Goal: Transaction & Acquisition: Purchase product/service

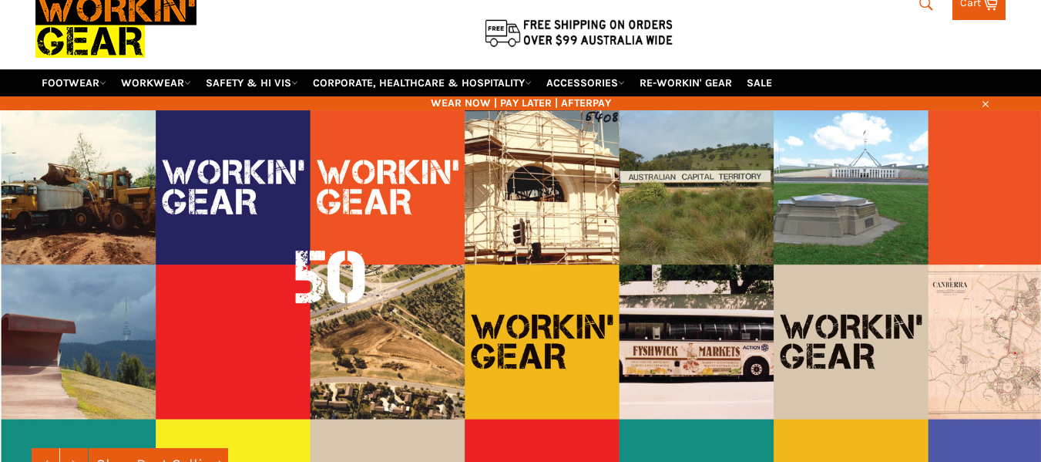
scroll to position [69, 0]
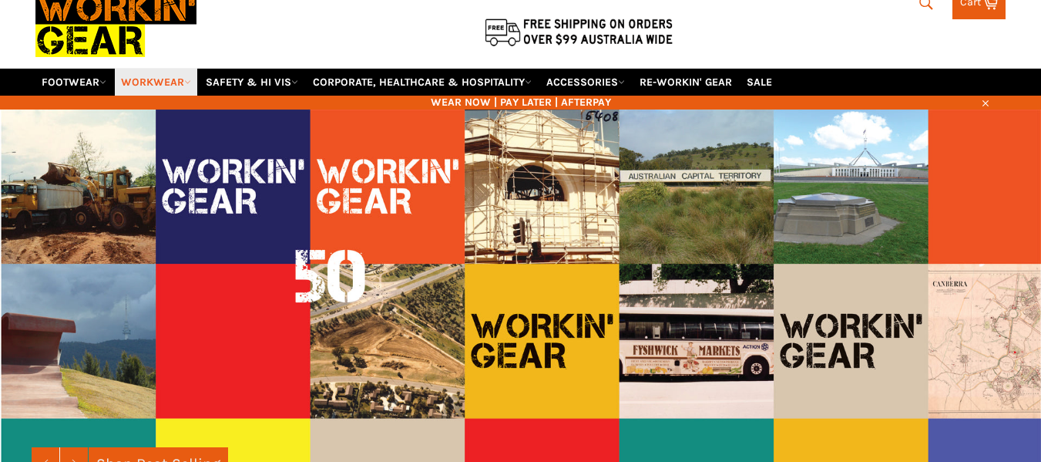
click at [155, 85] on link "WORKWEAR" at bounding box center [156, 82] width 82 height 27
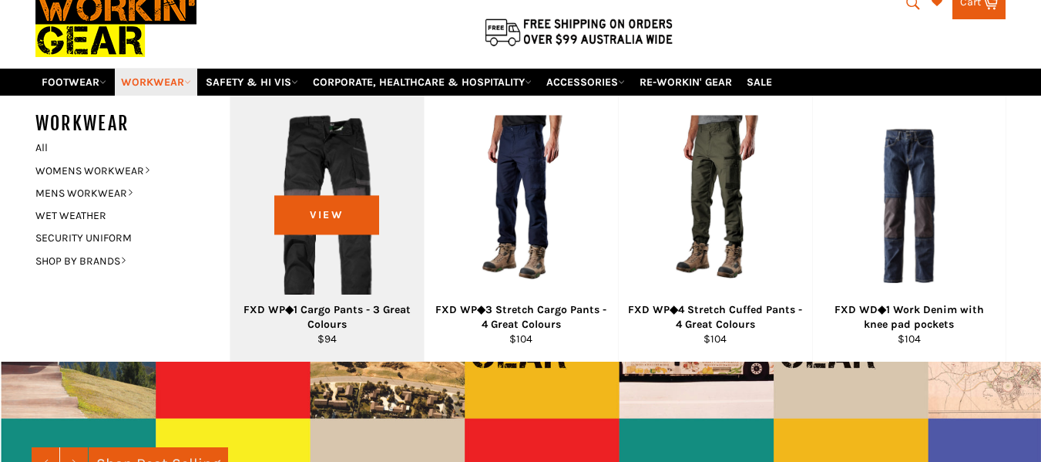
scroll to position [107, 0]
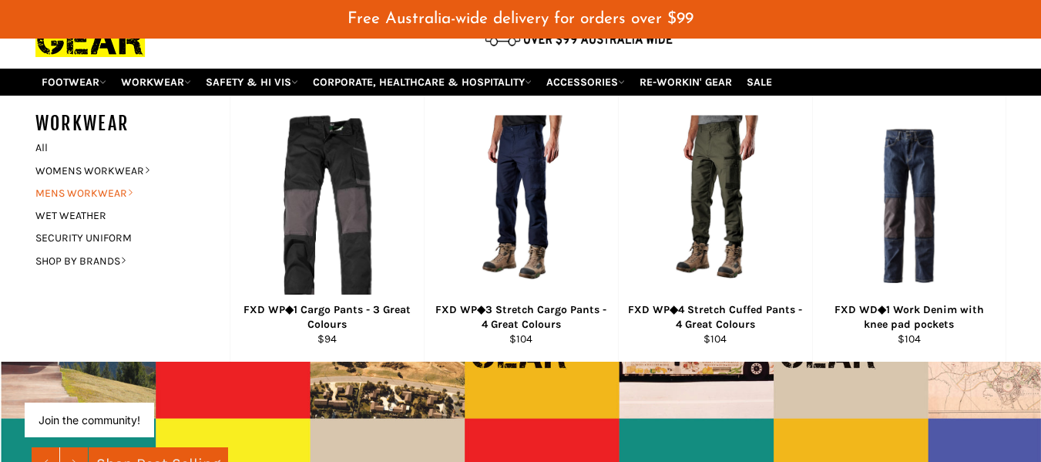
click at [73, 188] on link "MENS WORKWEAR" at bounding box center [121, 193] width 186 height 22
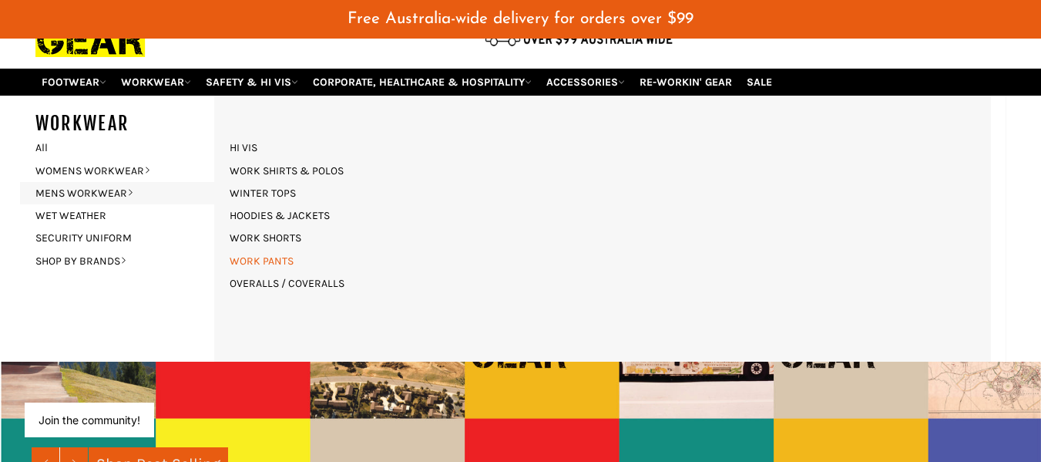
click at [273, 259] on link "WORK PANTS" at bounding box center [261, 261] width 79 height 22
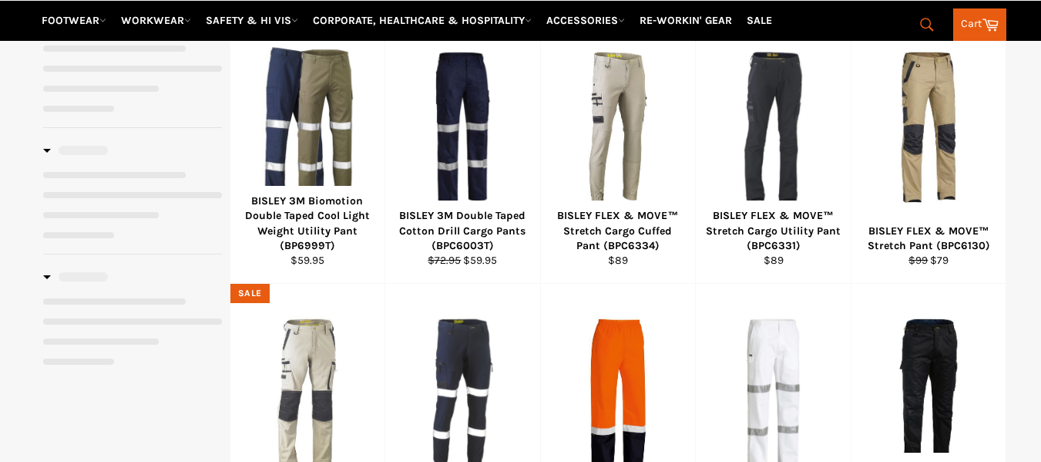
select select "**********"
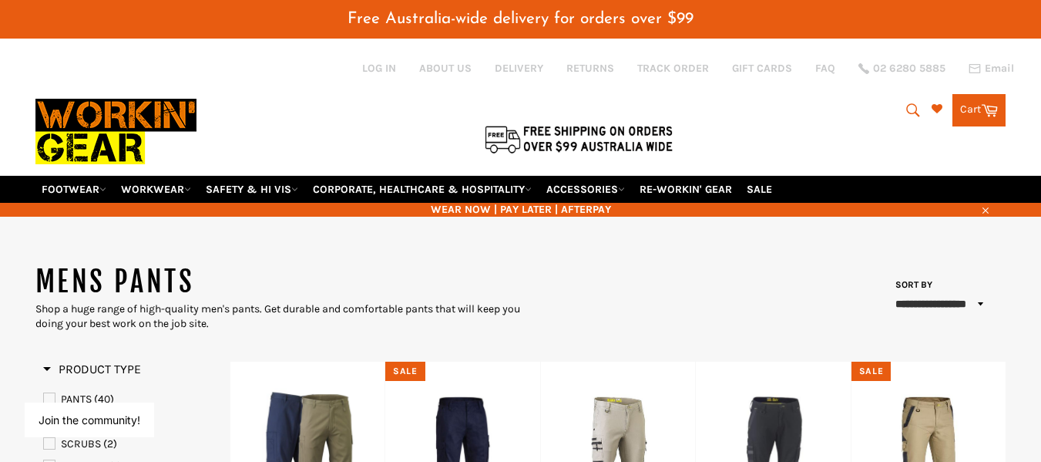
click at [911, 114] on icon "submit" at bounding box center [913, 110] width 17 height 17
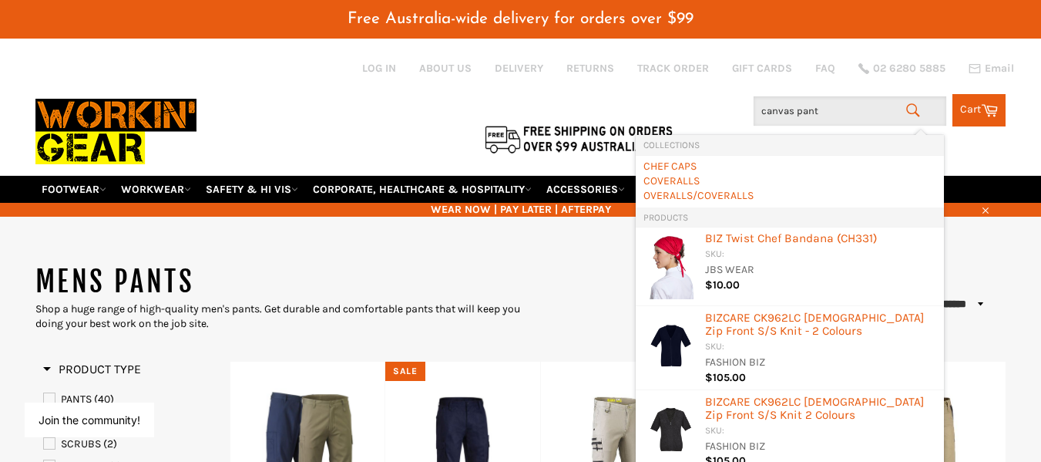
type input "canvas pants"
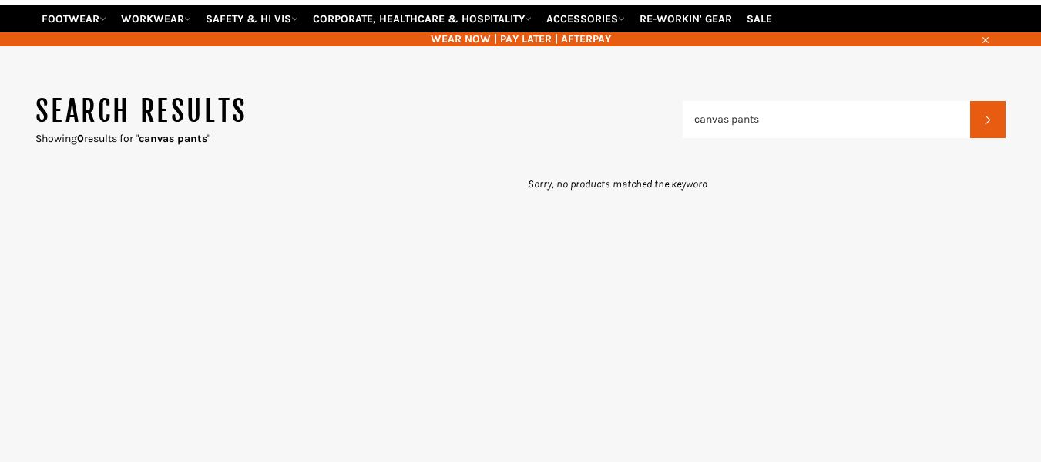
click at [787, 133] on input "canvas pants" at bounding box center [827, 119] width 288 height 37
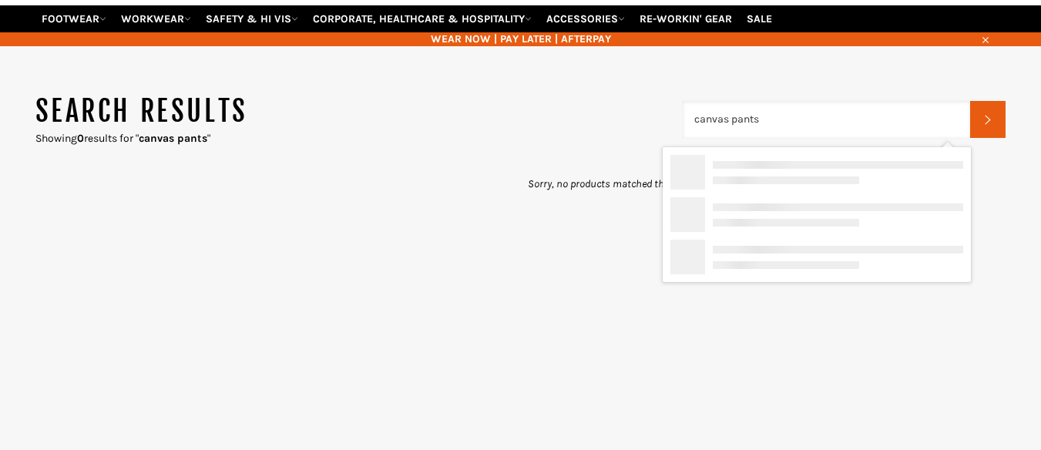
click at [787, 133] on input "canvas pants" at bounding box center [827, 119] width 288 height 37
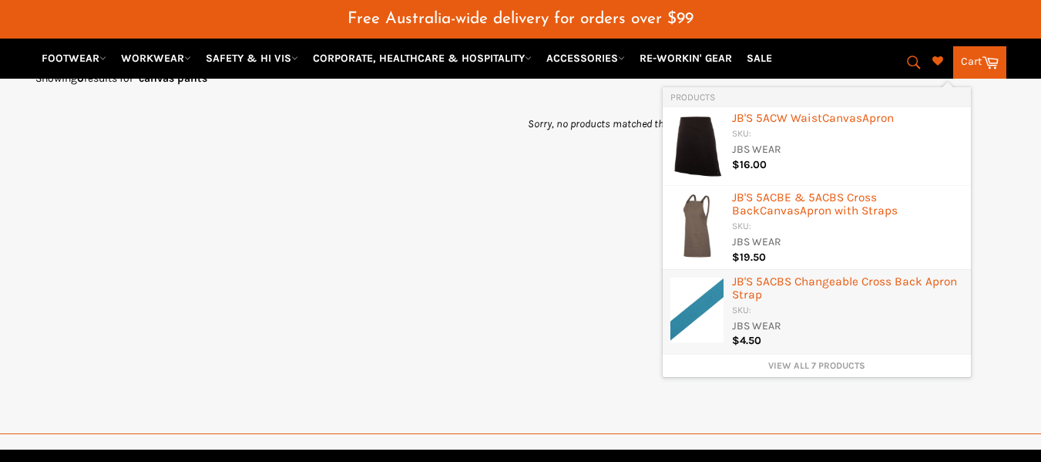
scroll to position [230, 0]
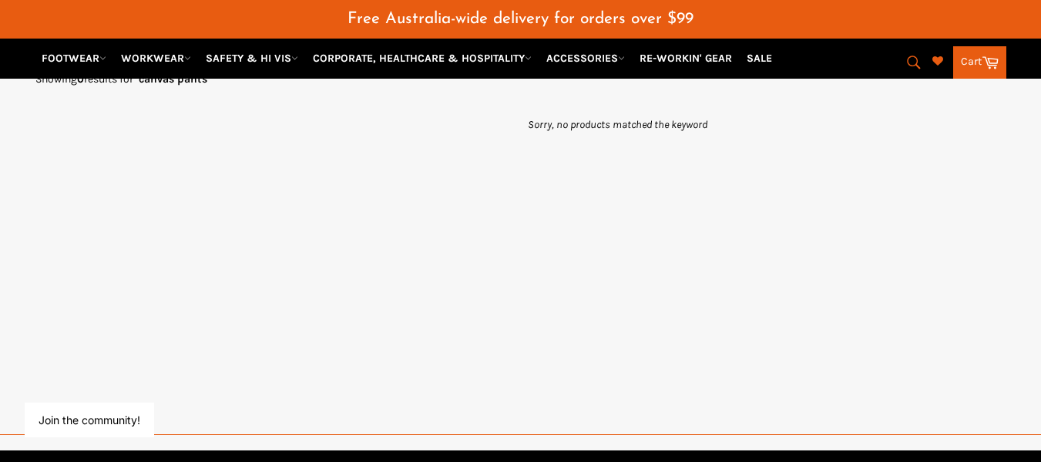
type input "canvas"
